Goal: Information Seeking & Learning: Learn about a topic

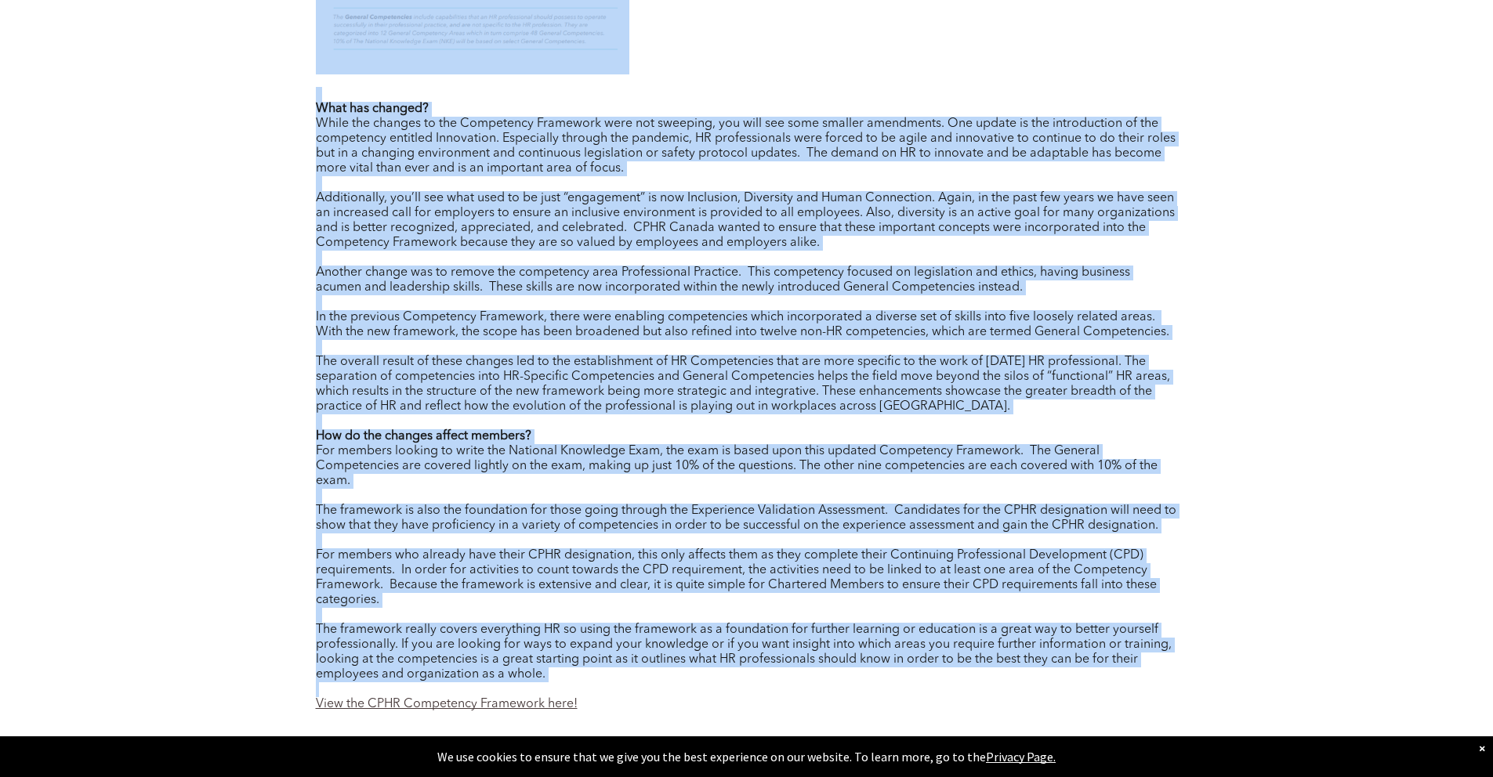
scroll to position [2205, 0]
drag, startPoint x: 317, startPoint y: 319, endPoint x: 451, endPoint y: 688, distance: 392.4
click at [343, 673] on div "The framework really covers everything HR so using the framework as a foundatio…" at bounding box center [747, 654] width 862 height 60
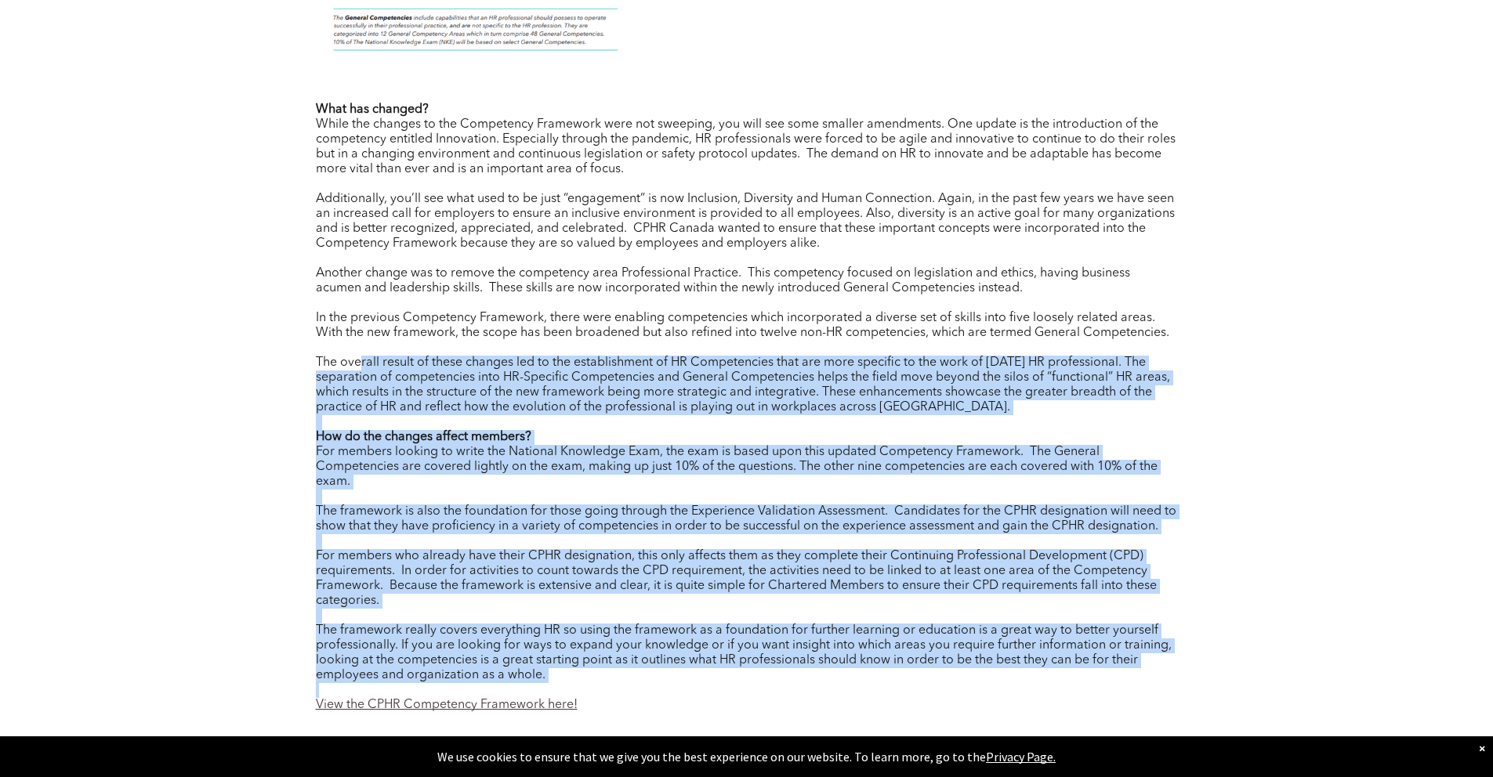
drag, startPoint x: 561, startPoint y: 683, endPoint x: 358, endPoint y: 361, distance: 380.7
click at [358, 361] on div "What has changed? While the changes to the Competency Framework were not sweepi…" at bounding box center [747, 408] width 862 height 610
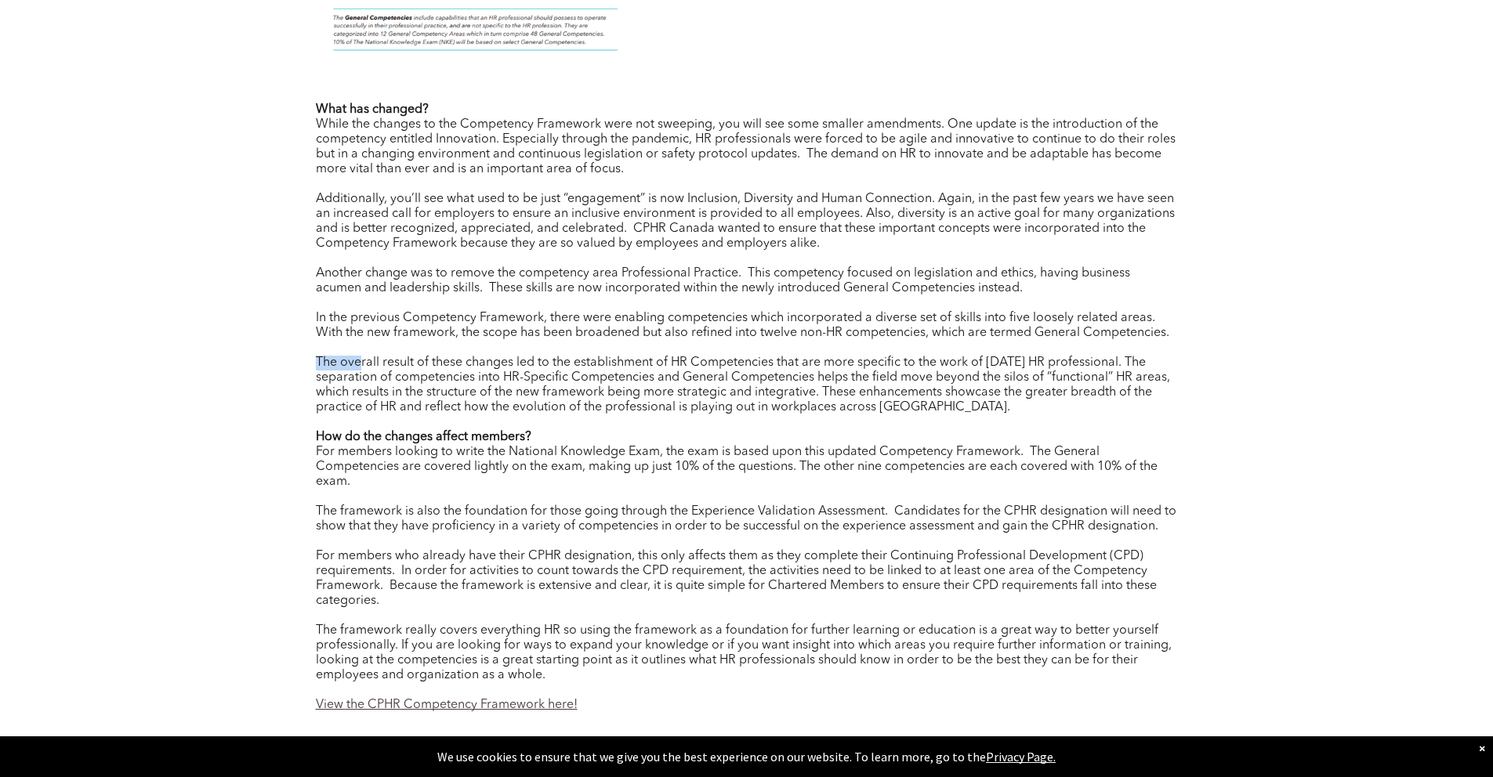
click at [369, 324] on div "What has changed? While the changes to the Competency Framework were not sweepi…" at bounding box center [747, 408] width 862 height 610
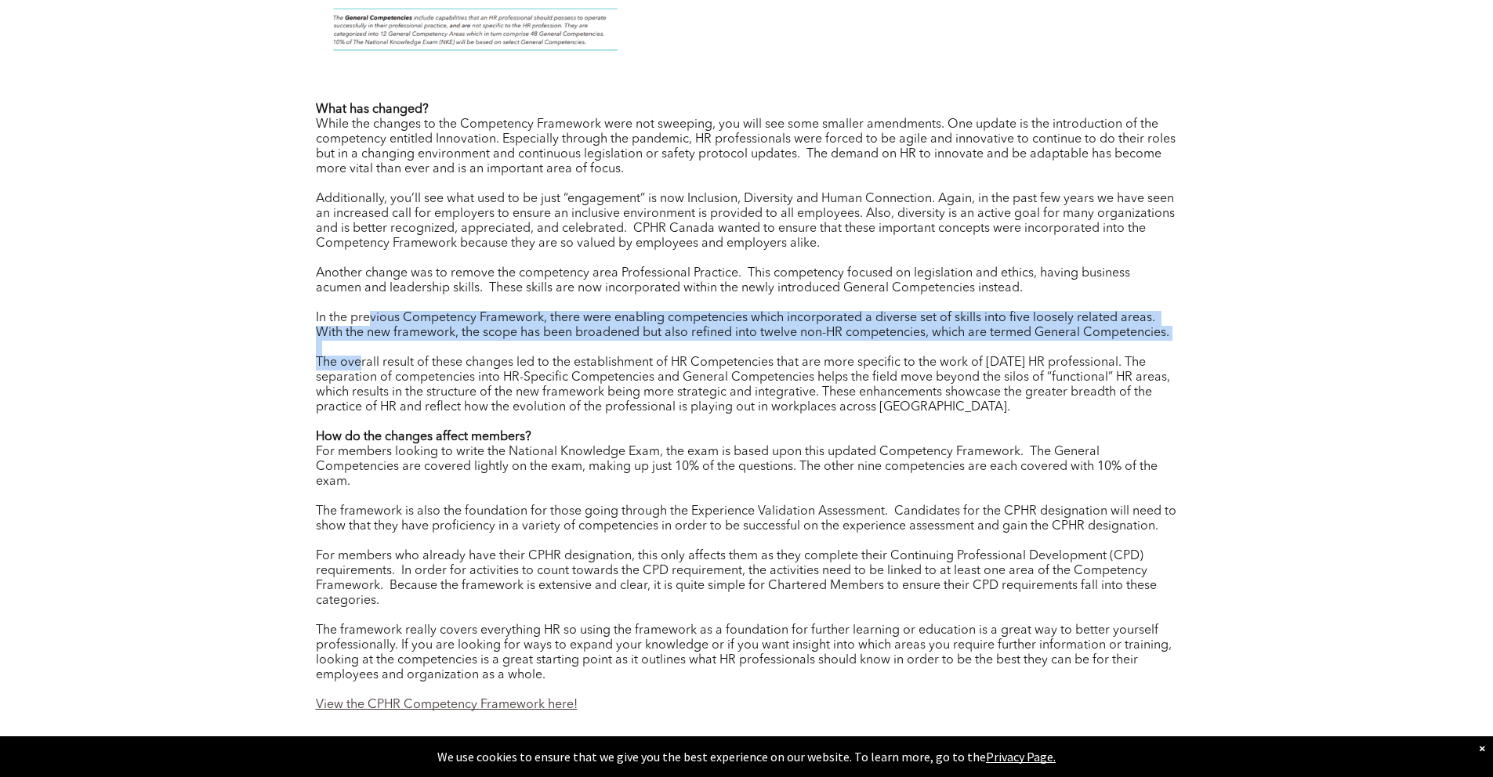
click at [346, 297] on div at bounding box center [747, 303] width 862 height 15
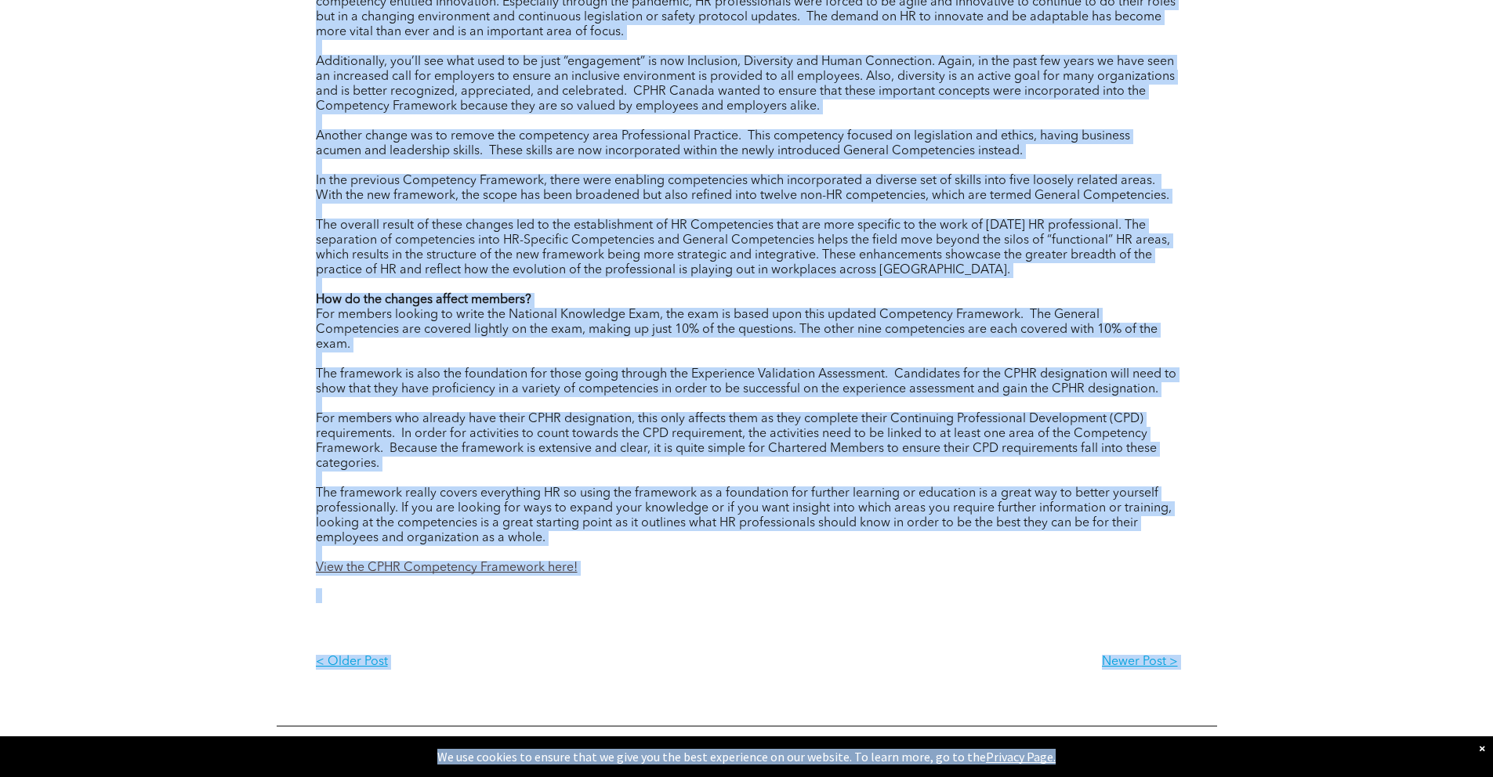
scroll to position [2408, 0]
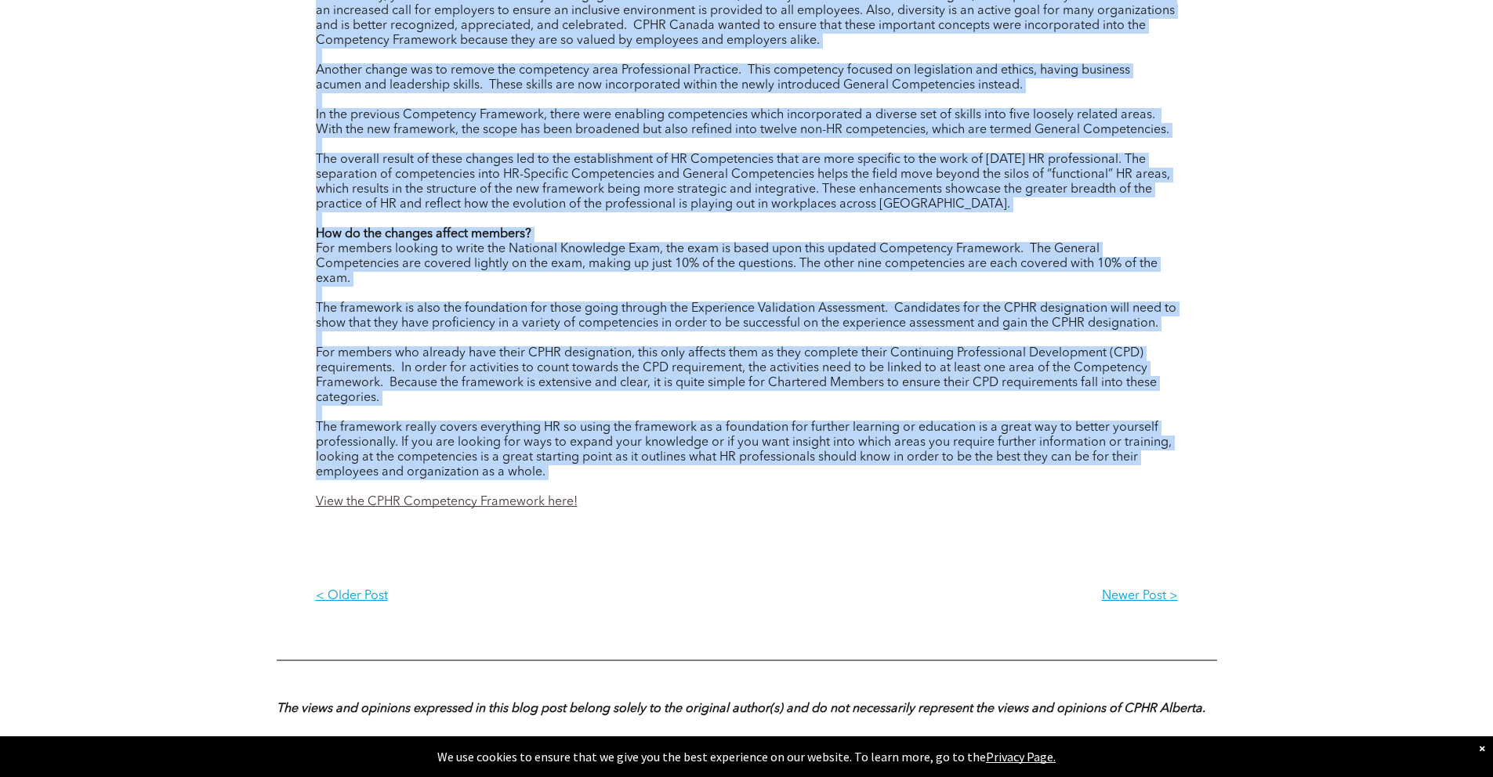
drag, startPoint x: 312, startPoint y: 414, endPoint x: 547, endPoint y: 480, distance: 244.1
copy div "Author: Erica Blain, Director, Professional Standards, Registrar, CPHR Alberta …"
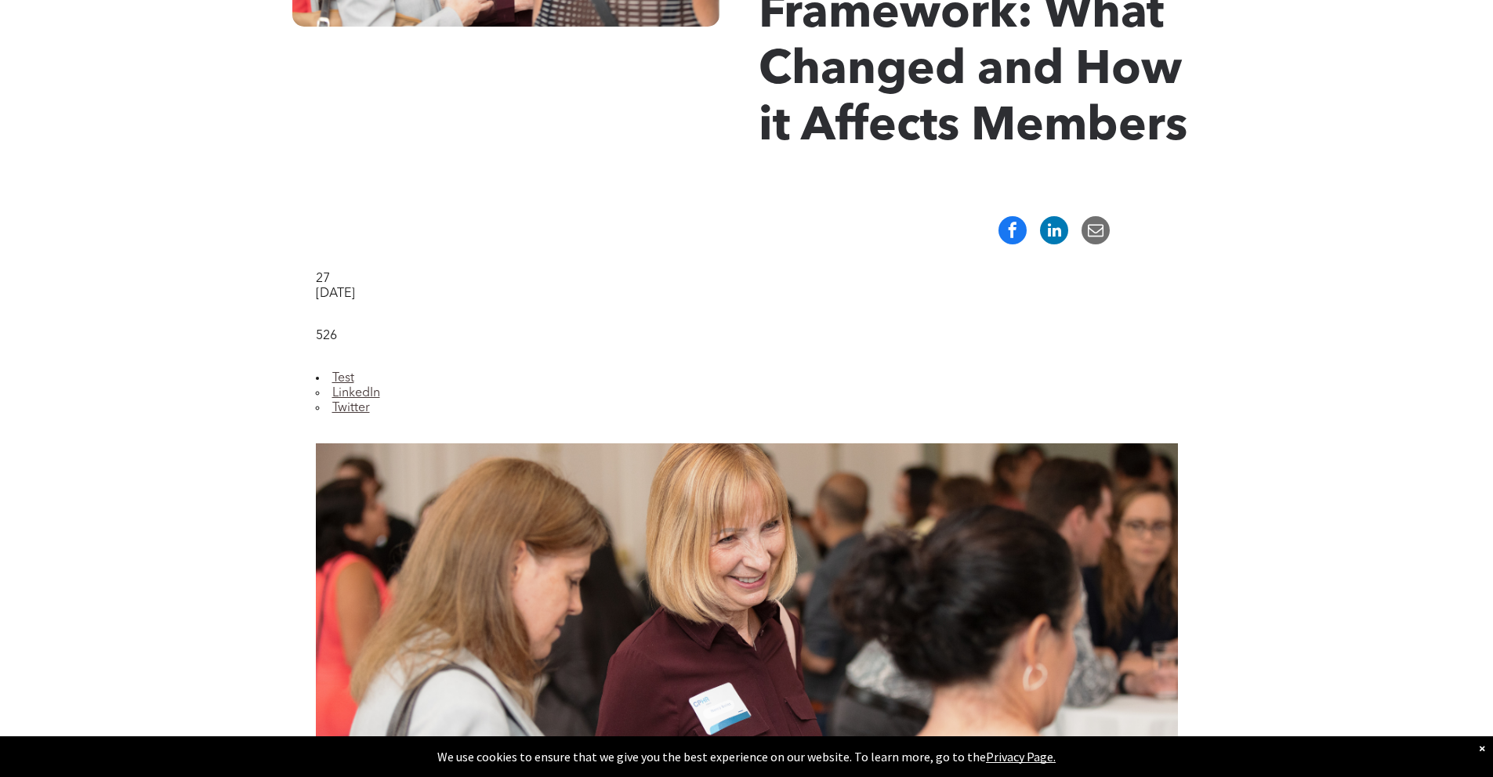
scroll to position [0, 0]
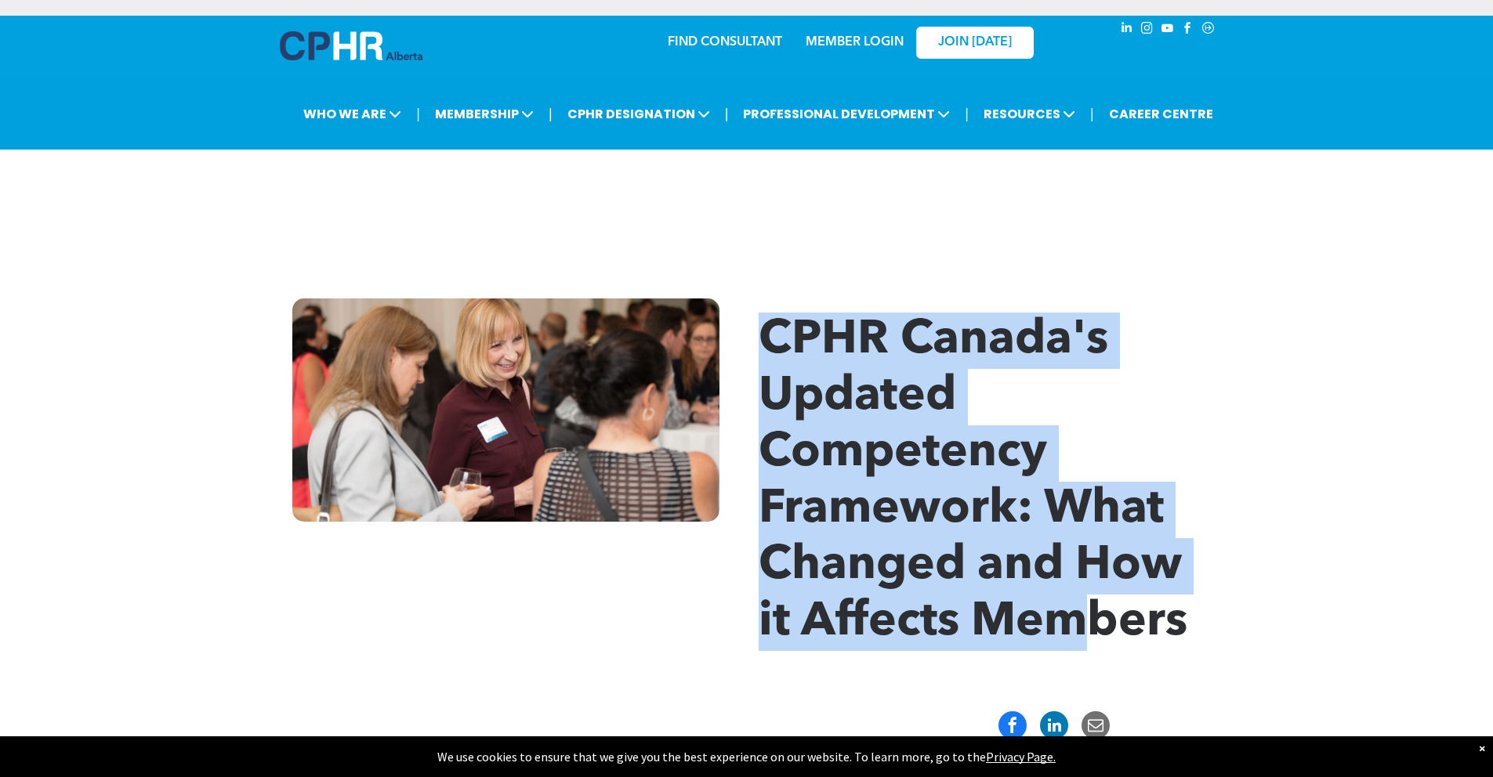
drag, startPoint x: 764, startPoint y: 332, endPoint x: 918, endPoint y: 599, distance: 307.5
click at [1016, 614] on span "CPHR Canada's Updated Competency Framework: What Changed and How it Affects Mem…" at bounding box center [973, 481] width 429 height 329
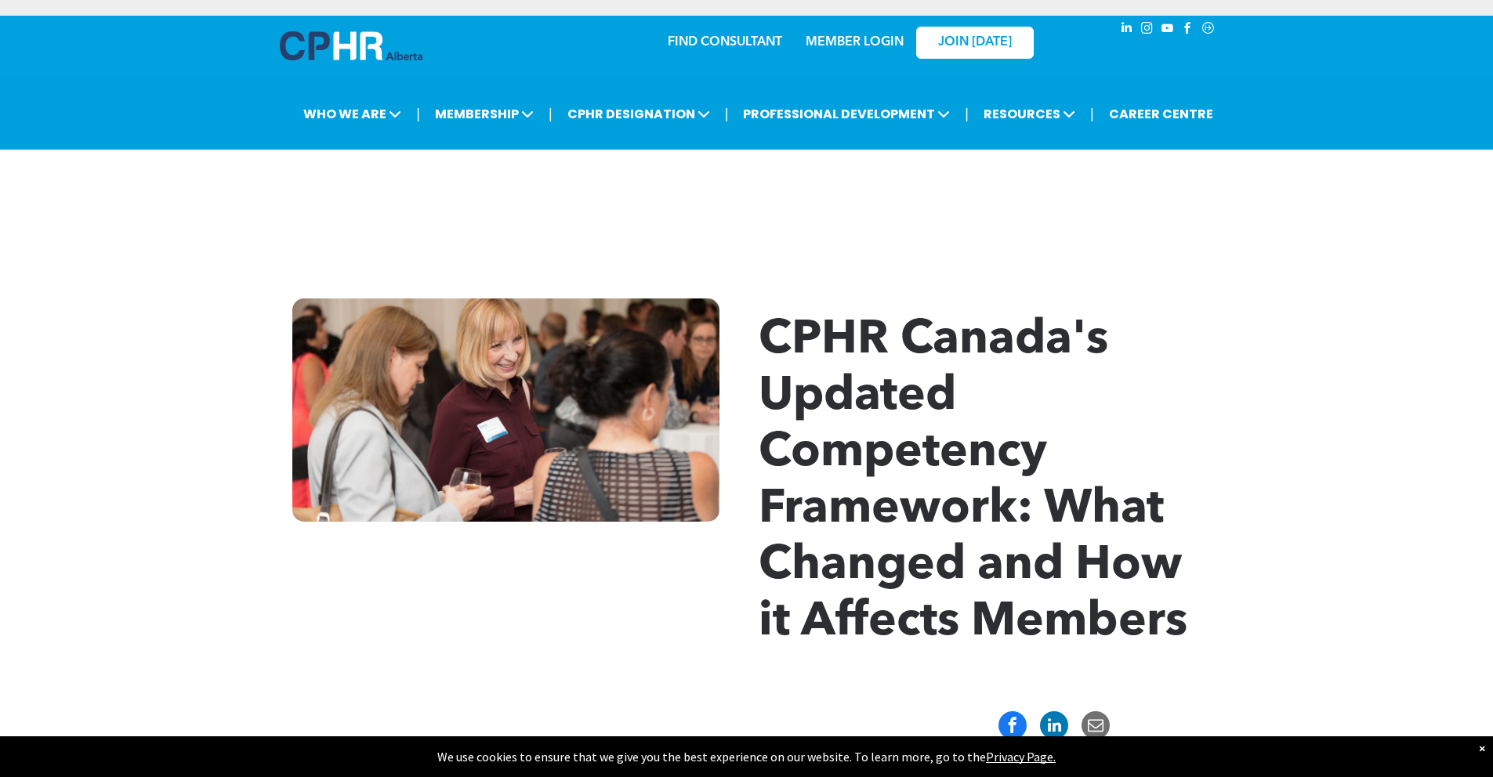
click at [1193, 621] on h1 "CPHR Canada's Updated Competency Framework: What Changed and How it Affects Mem…" at bounding box center [988, 482] width 458 height 339
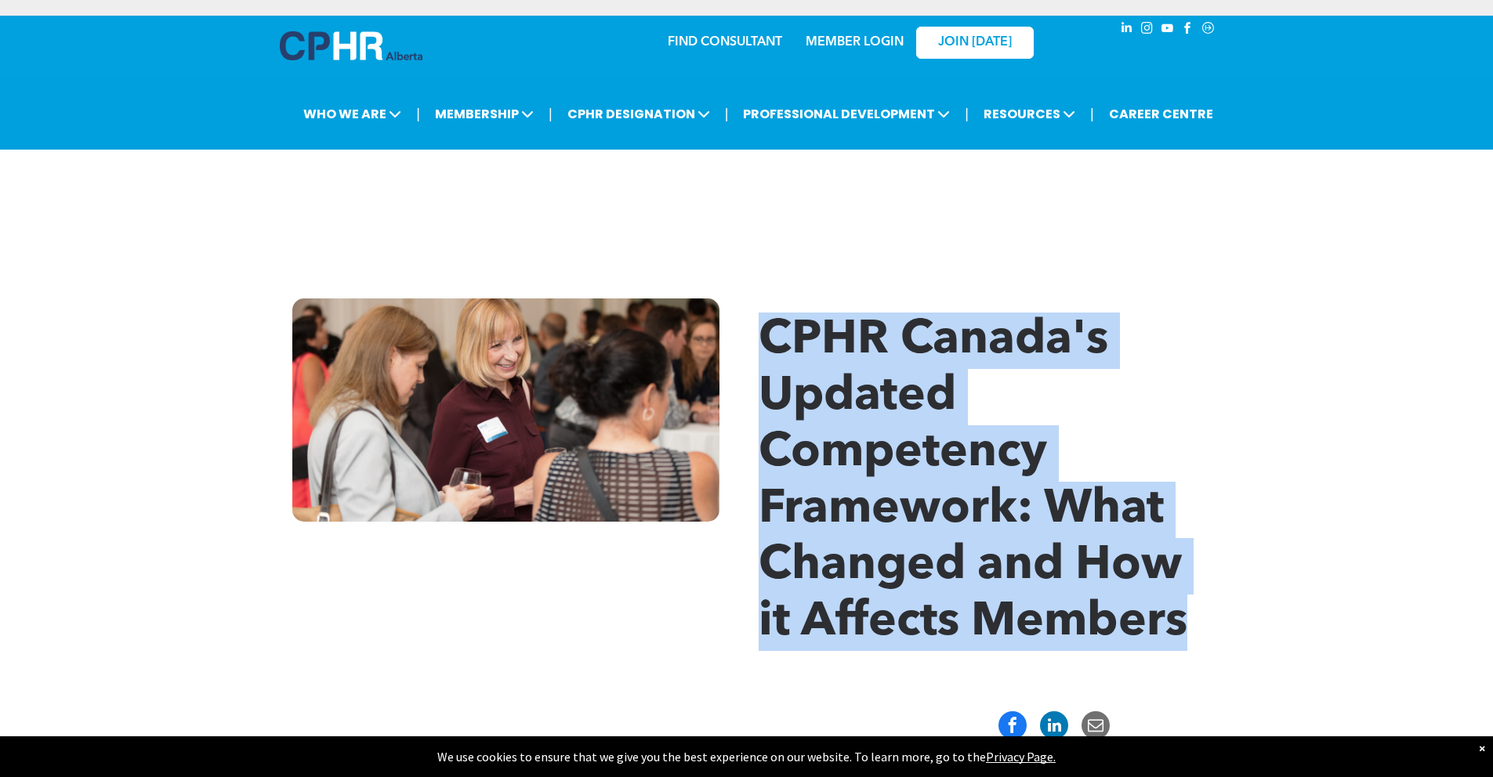
drag, startPoint x: 1188, startPoint y: 625, endPoint x: 760, endPoint y: 328, distance: 520.8
click at [760, 328] on h1 "CPHR Canada's Updated Competency Framework: What Changed and How it Affects Mem…" at bounding box center [988, 482] width 458 height 339
copy span "CPHR Canada's Updated Competency Framework: What Changed and How it Affects Mem…"
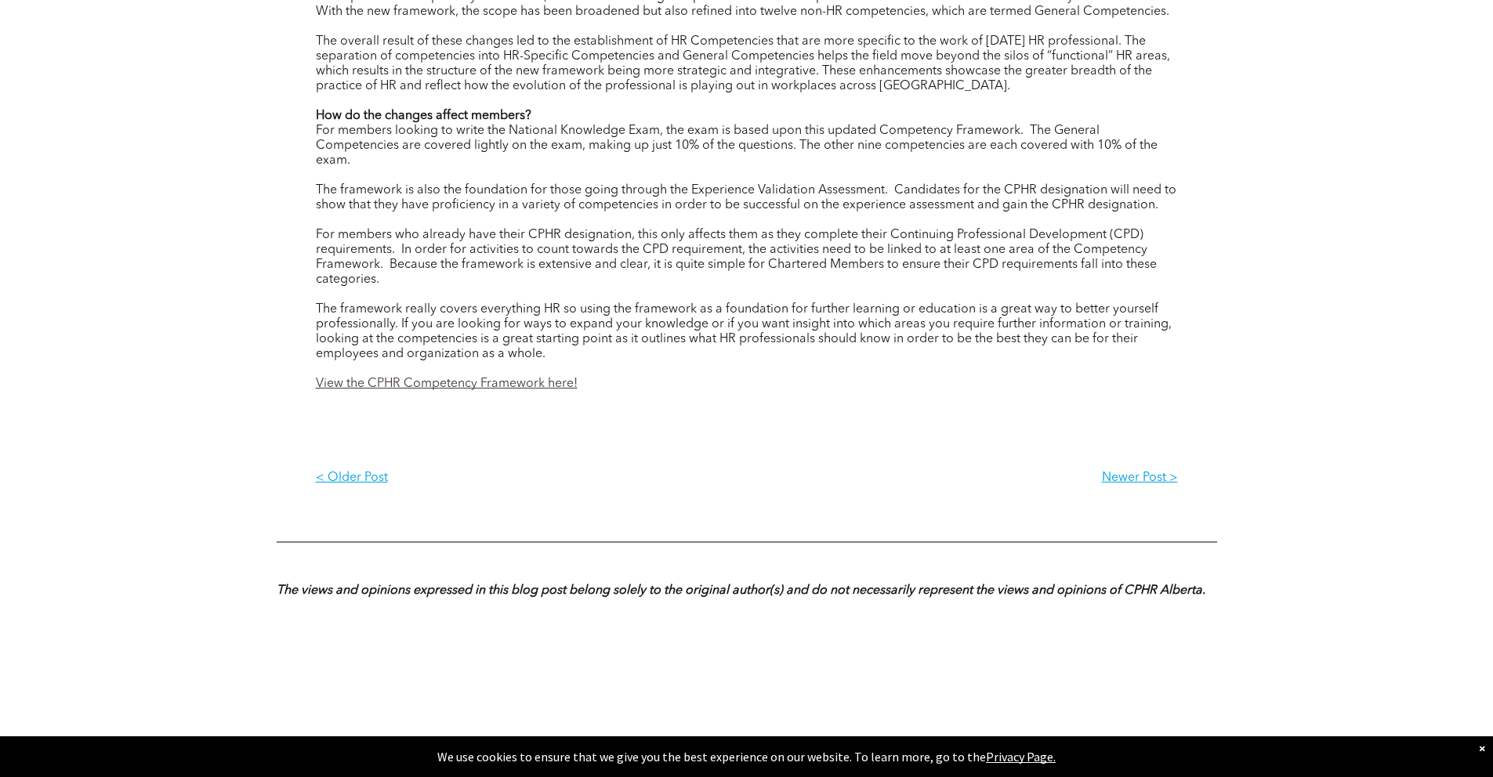
scroll to position [2525, 0]
click at [486, 385] on link "View the CPHR Competency Framework here!" at bounding box center [447, 384] width 262 height 13
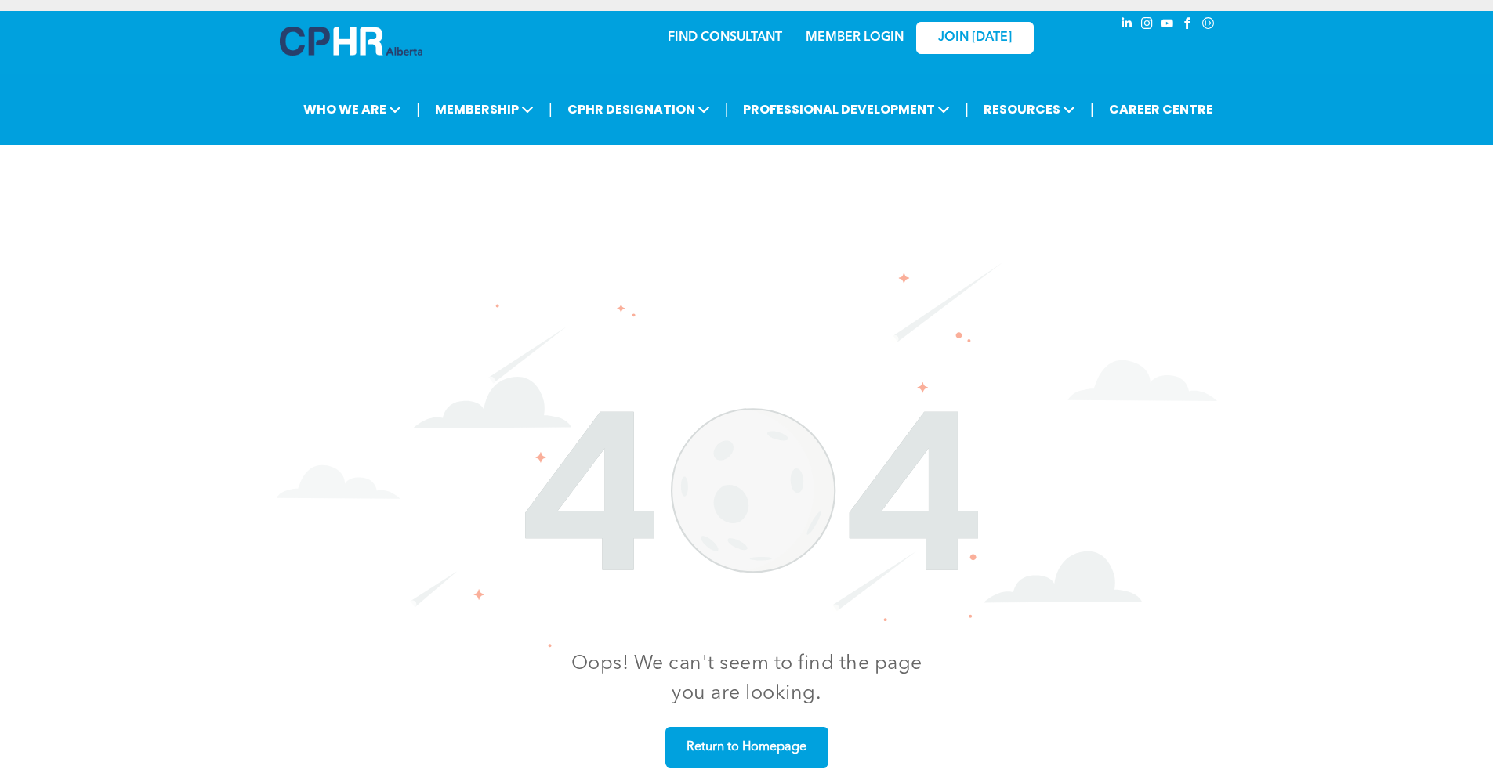
scroll to position [63, 0]
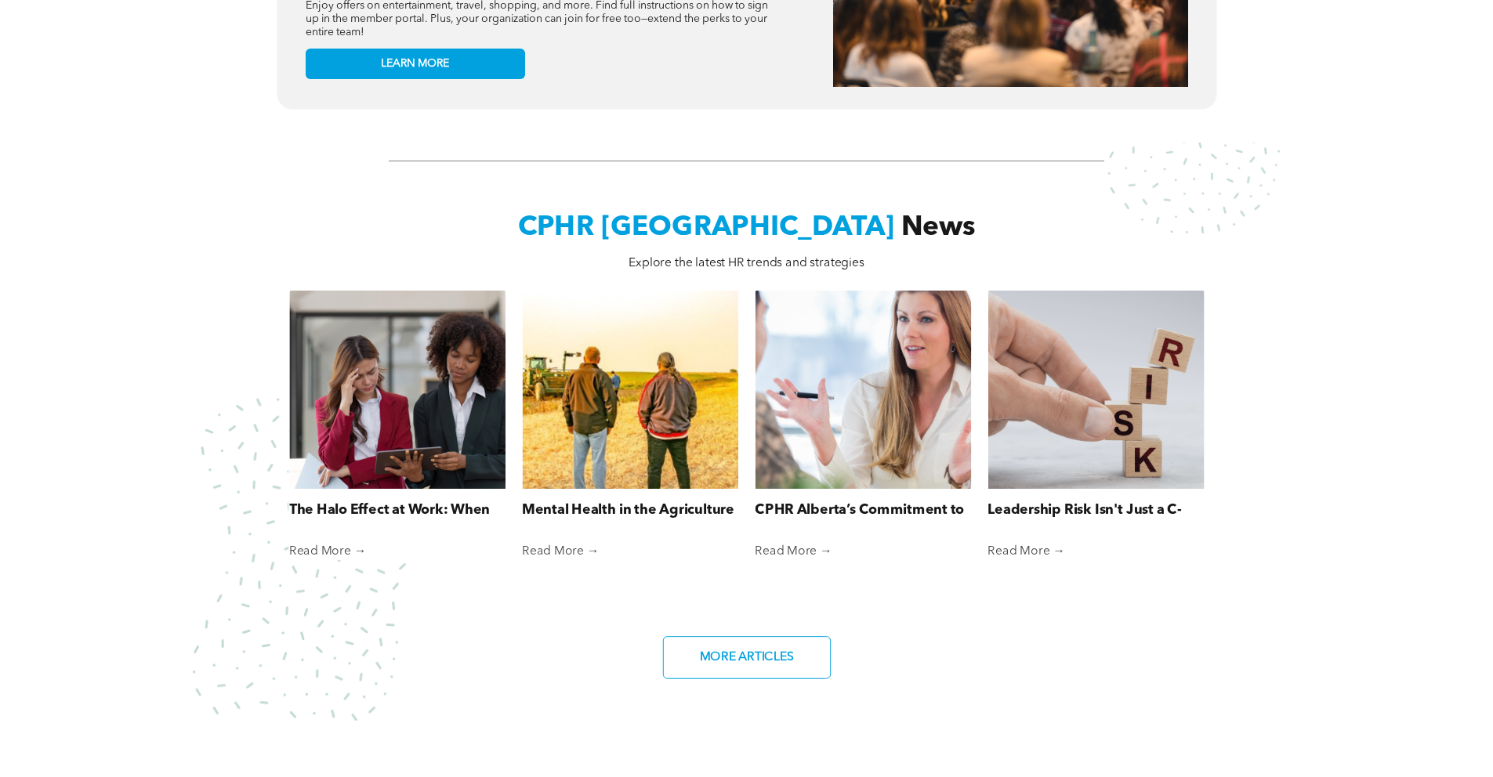
scroll to position [540, 0]
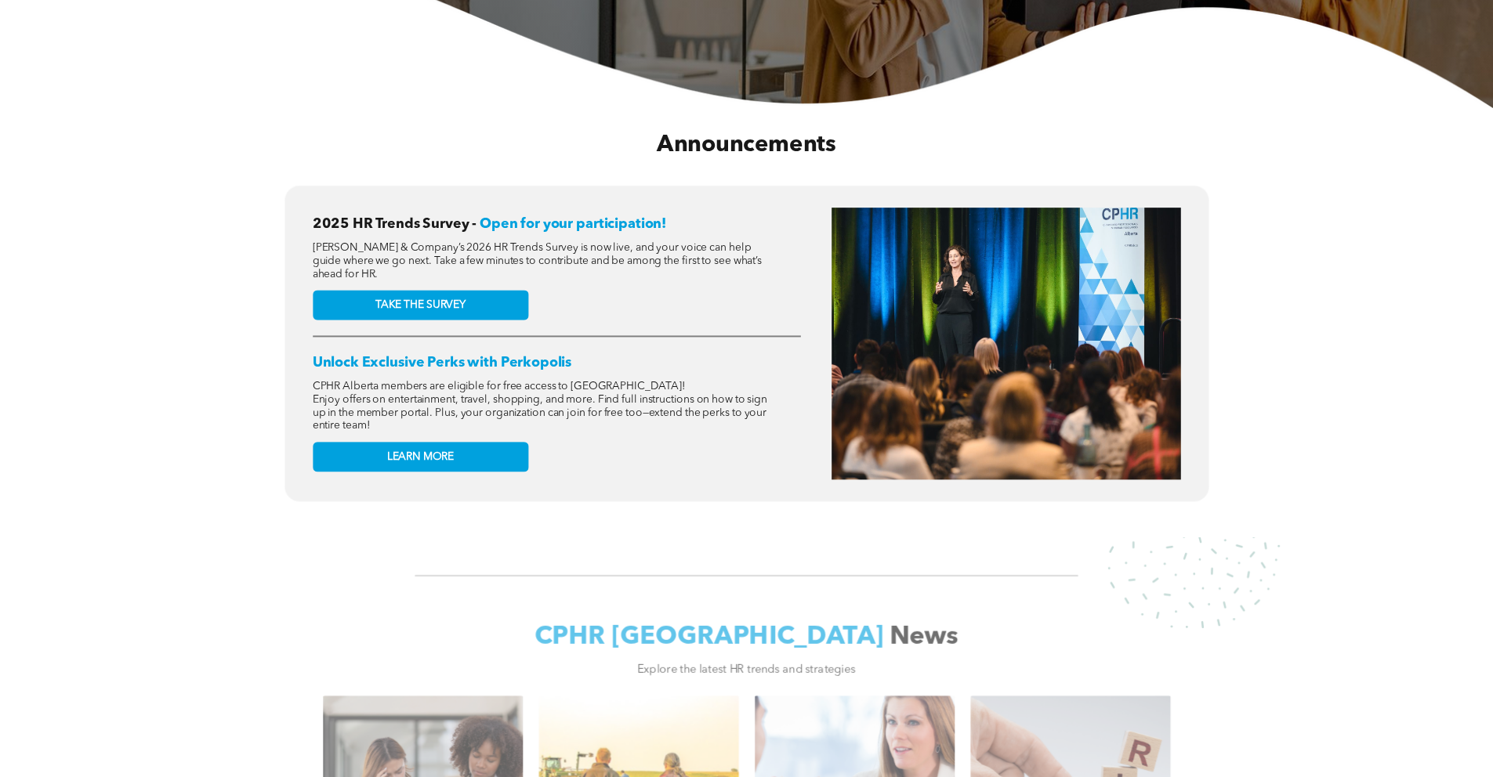
click at [159, 351] on div "2025 HR Trends Survey - Open for your participation! McLean & Company’s 2026 HR…" at bounding box center [747, 355] width 1468 height 340
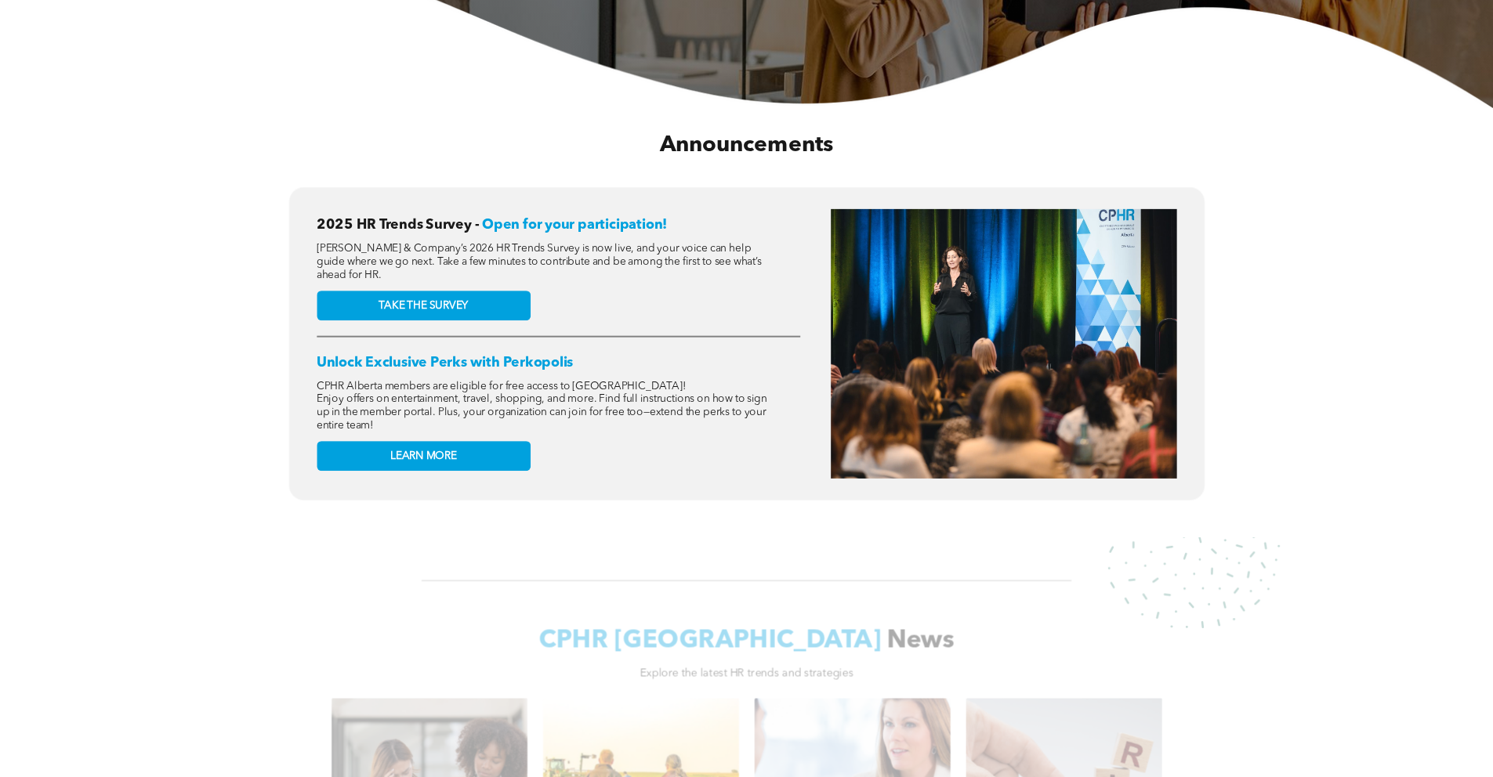
scroll to position [439, 0]
